Goal: Find specific page/section: Find specific page/section

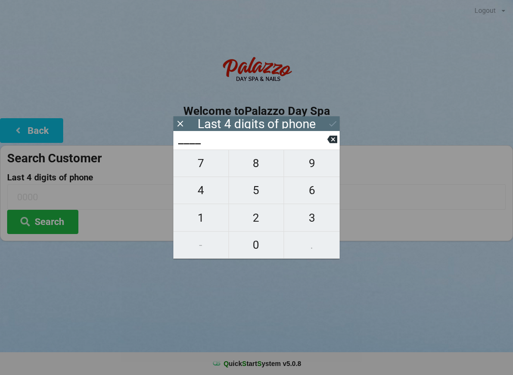
scroll to position [4, 4]
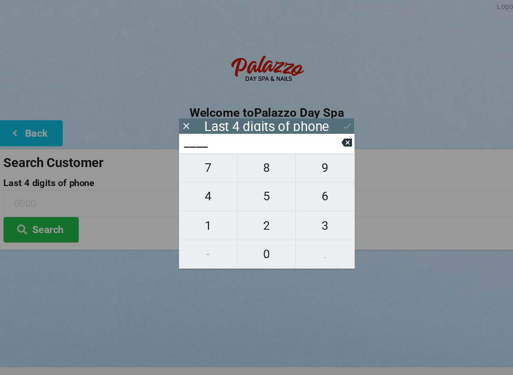
click at [201, 160] on span "7" at bounding box center [200, 163] width 55 height 20
type input "7___"
click at [308, 219] on span "3" at bounding box center [312, 218] width 56 height 20
type input "73__"
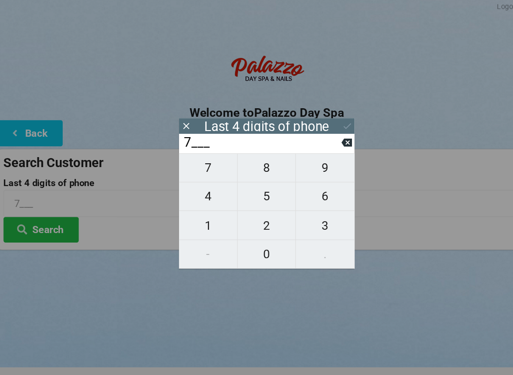
type input "73__"
click at [255, 165] on span "8" at bounding box center [256, 163] width 55 height 20
type input "738_"
click at [254, 248] on span "0" at bounding box center [256, 245] width 55 height 20
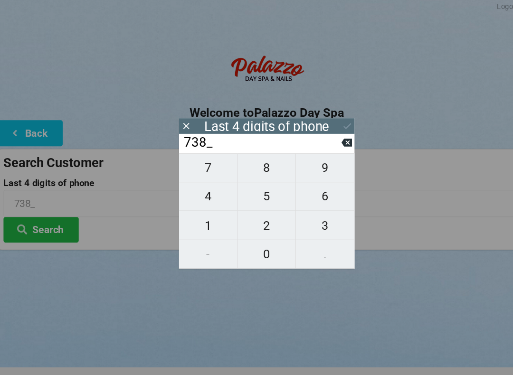
type input "7380"
click at [328, 120] on icon at bounding box center [333, 124] width 10 height 10
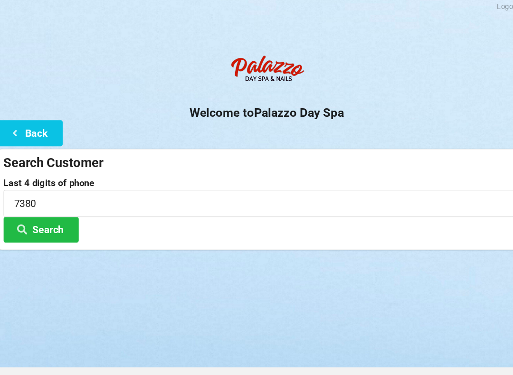
click at [43, 216] on button "Search" at bounding box center [42, 222] width 71 height 24
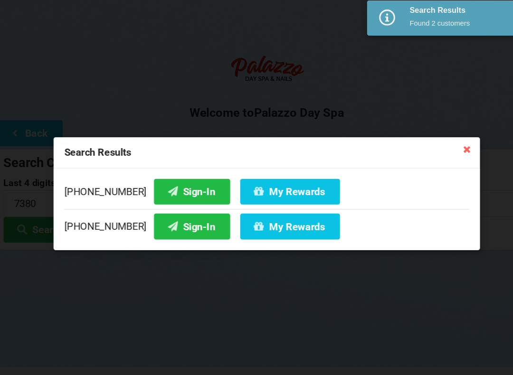
click at [165, 214] on button "Sign-In" at bounding box center [186, 219] width 72 height 24
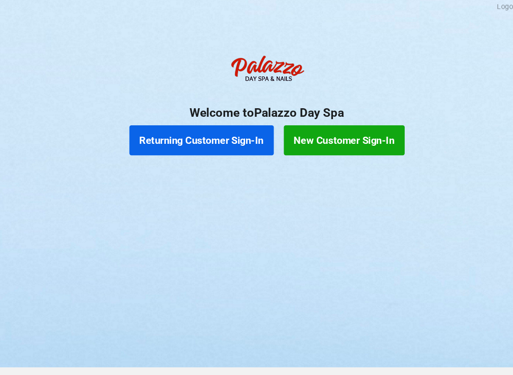
click at [223, 140] on button "Returning Customer Sign-In" at bounding box center [194, 137] width 137 height 28
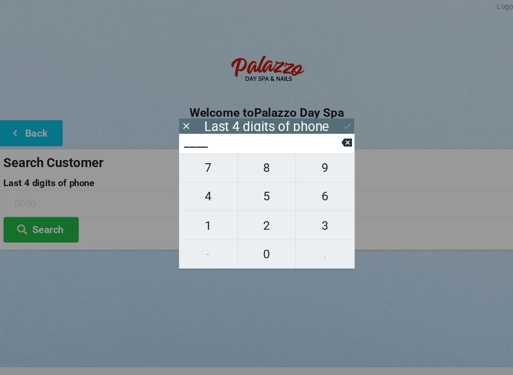
click at [196, 166] on span "7" at bounding box center [200, 163] width 55 height 20
type input "7___"
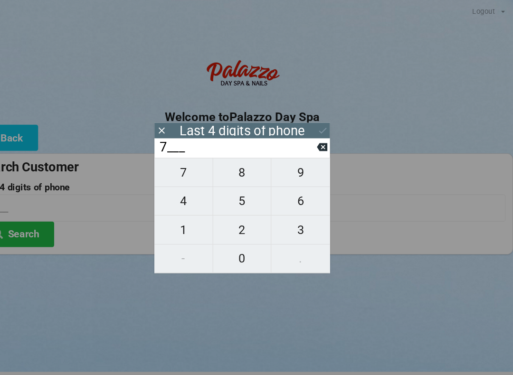
click at [327, 143] on icon at bounding box center [332, 140] width 10 height 8
click at [327, 144] on icon at bounding box center [332, 139] width 10 height 10
click at [180, 168] on span "7" at bounding box center [200, 163] width 55 height 20
click at [290, 220] on span "3" at bounding box center [312, 218] width 56 height 20
type input "73__"
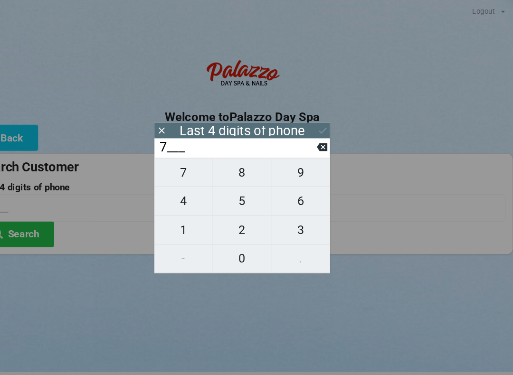
type input "73__"
click at [293, 167] on span "9" at bounding box center [312, 163] width 56 height 20
type input "739_"
click at [230, 197] on span "5" at bounding box center [256, 190] width 55 height 20
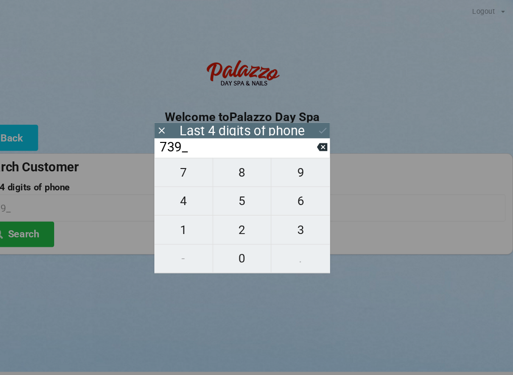
type input "7395"
click at [233, 143] on input "7395" at bounding box center [252, 139] width 150 height 15
click at [328, 118] on button at bounding box center [333, 123] width 10 height 13
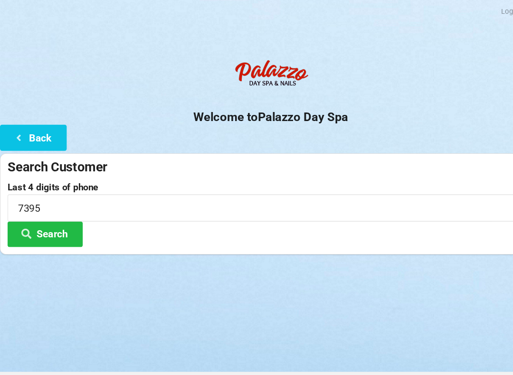
click at [60, 218] on button "Search" at bounding box center [42, 222] width 71 height 24
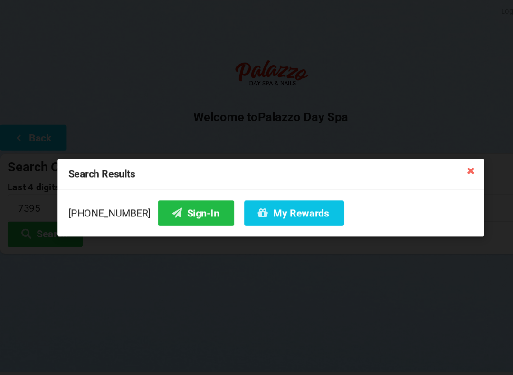
click at [178, 204] on button "Sign-In" at bounding box center [186, 202] width 72 height 24
